Goal: Information Seeking & Learning: Learn about a topic

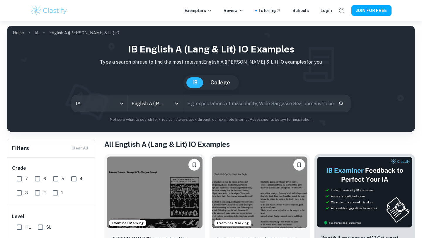
scroll to position [96, 0]
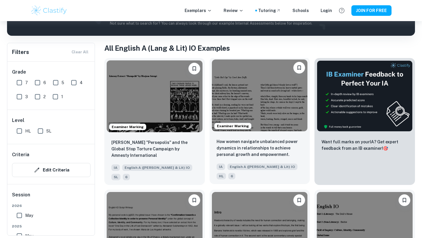
click at [265, 126] on img at bounding box center [260, 96] width 96 height 72
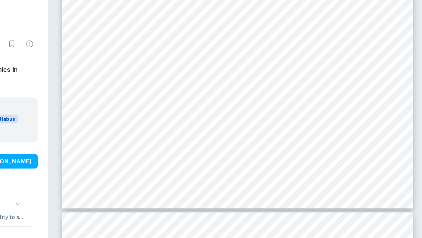
scroll to position [1240, 0]
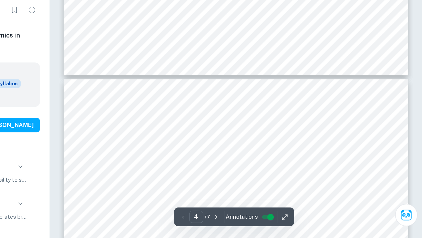
type input "5"
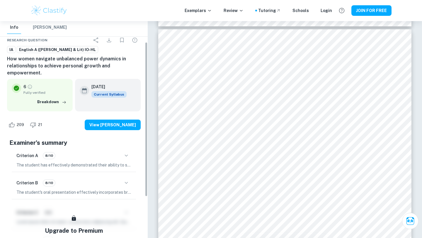
scroll to position [32, 0]
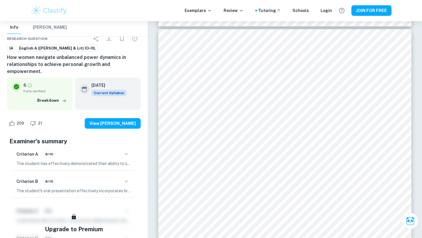
click at [126, 178] on icon "button" at bounding box center [126, 181] width 7 height 7
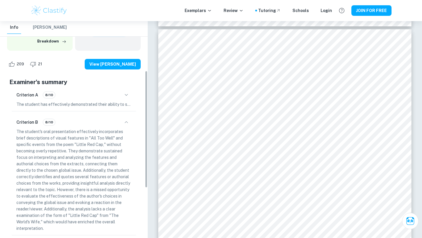
scroll to position [91, 0]
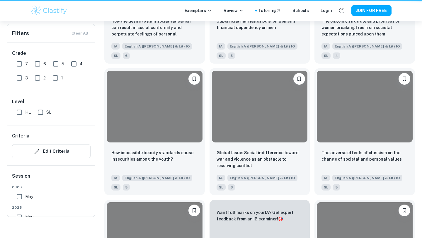
scroll to position [96, 0]
